Goal: Task Accomplishment & Management: Use online tool/utility

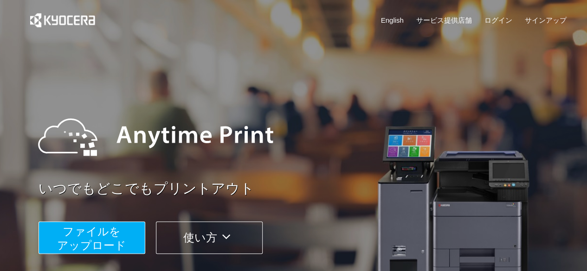
click at [108, 243] on span "ファイルを ​​アップロード" at bounding box center [91, 238] width 69 height 26
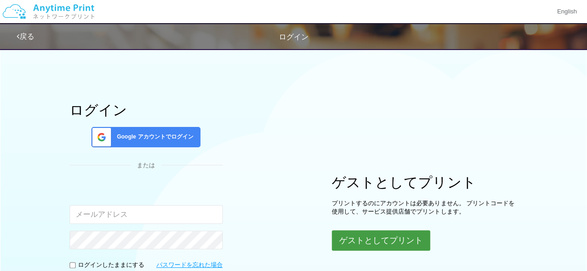
click at [344, 243] on button "ゲストとしてプリント" at bounding box center [381, 241] width 98 height 20
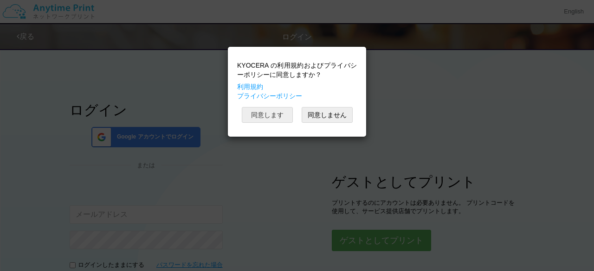
click at [276, 115] on button "同意します" at bounding box center [267, 115] width 51 height 16
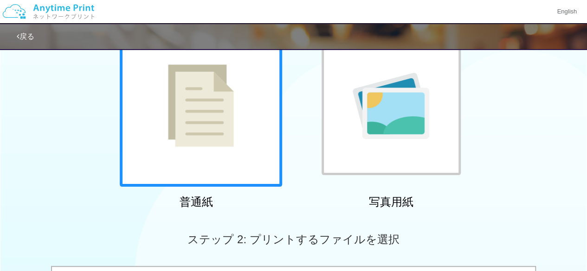
scroll to position [110, 0]
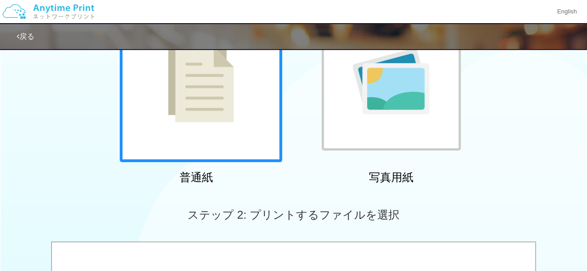
click at [243, 129] on div at bounding box center [201, 81] width 162 height 162
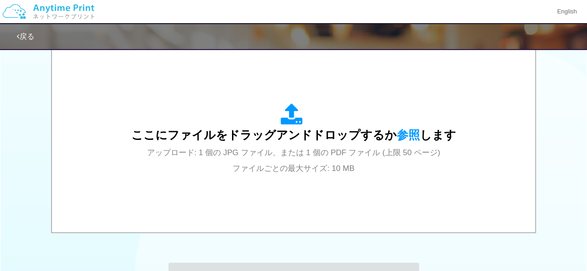
scroll to position [310, 0]
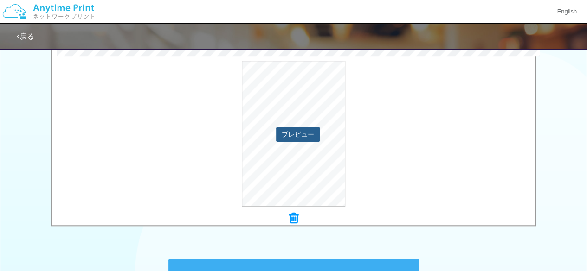
click at [301, 137] on button "プレビュー" at bounding box center [298, 134] width 44 height 15
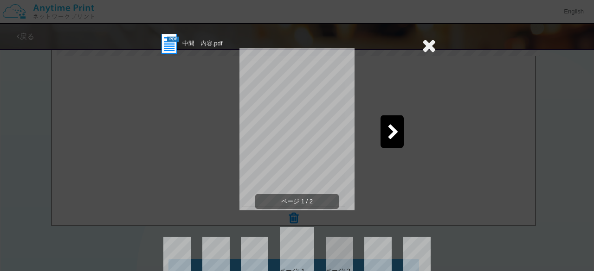
click at [395, 135] on icon at bounding box center [393, 133] width 12 height 16
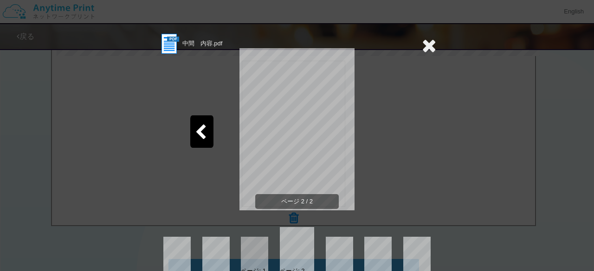
click at [410, 161] on div "ページ 2 / 2" at bounding box center [297, 137] width 278 height 162
click at [429, 46] on icon at bounding box center [429, 45] width 14 height 19
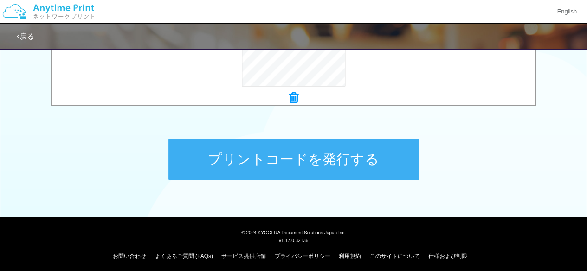
scroll to position [434, 0]
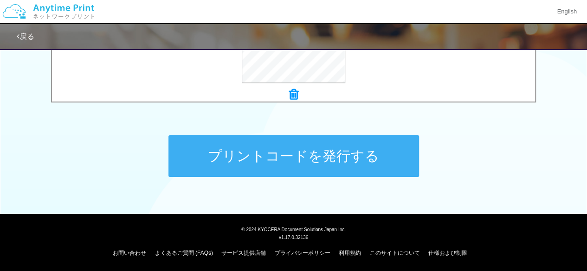
click at [370, 159] on button "プリントコードを発行する" at bounding box center [293, 156] width 250 height 42
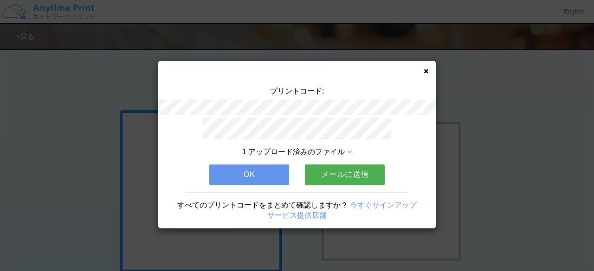
click at [267, 177] on button "OK" at bounding box center [249, 175] width 80 height 20
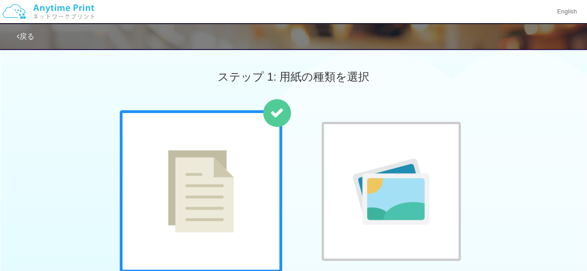
click at [19, 35] on icon at bounding box center [18, 36] width 3 height 7
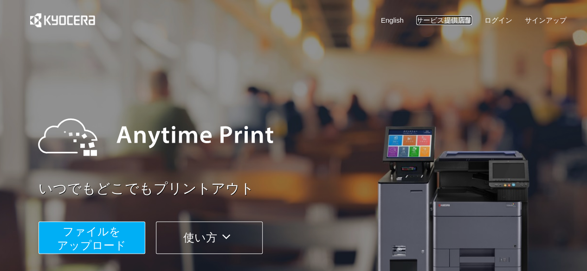
click at [441, 19] on link "サービス提供店舗" at bounding box center [444, 20] width 56 height 10
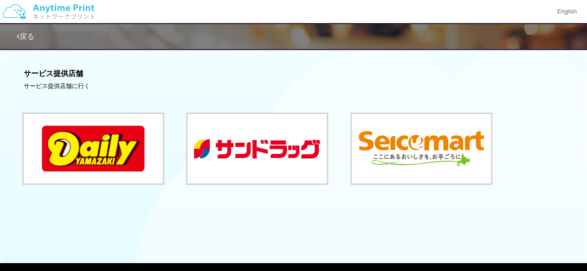
click at [441, 19] on div "English" at bounding box center [293, 12] width 587 height 24
